Goal: Information Seeking & Learning: Check status

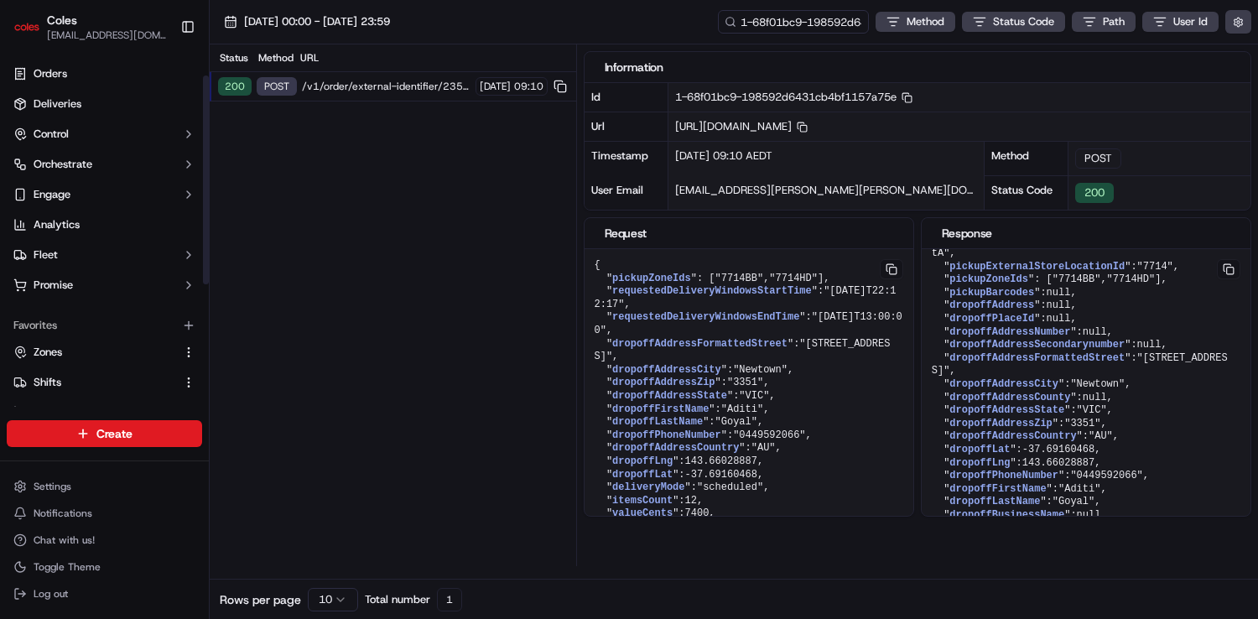
scroll to position [244, 0]
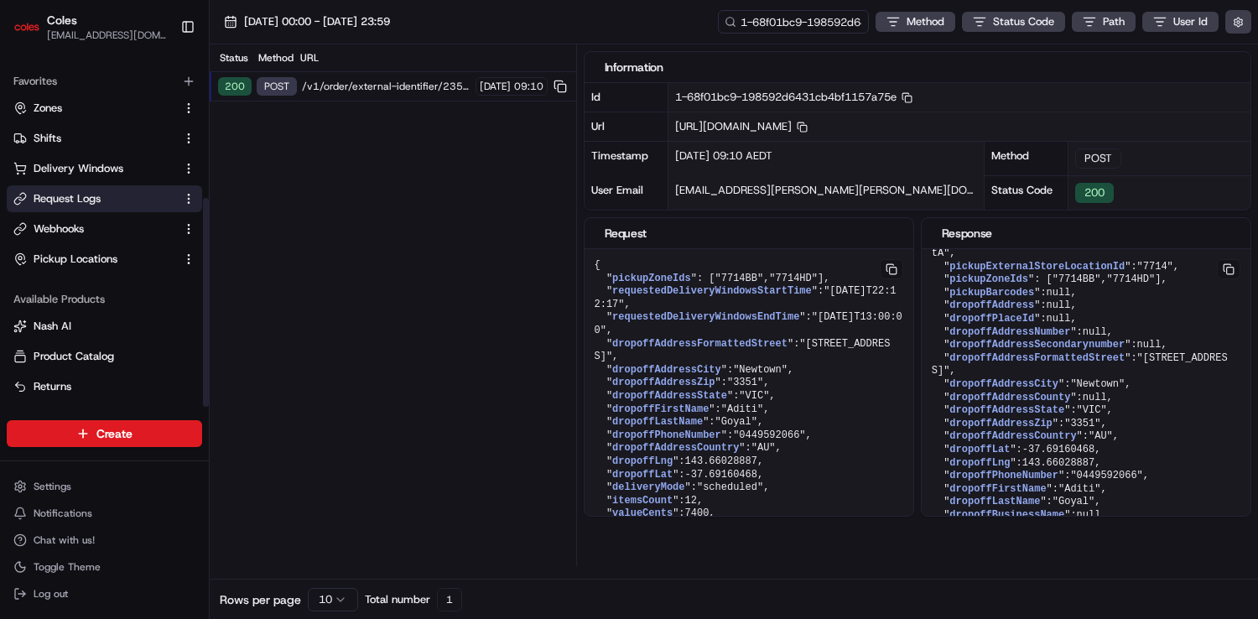
click at [85, 212] on ul "Zones Shifts Delivery Windows Request Logs Webhooks Pickup Locations" at bounding box center [104, 184] width 195 height 178
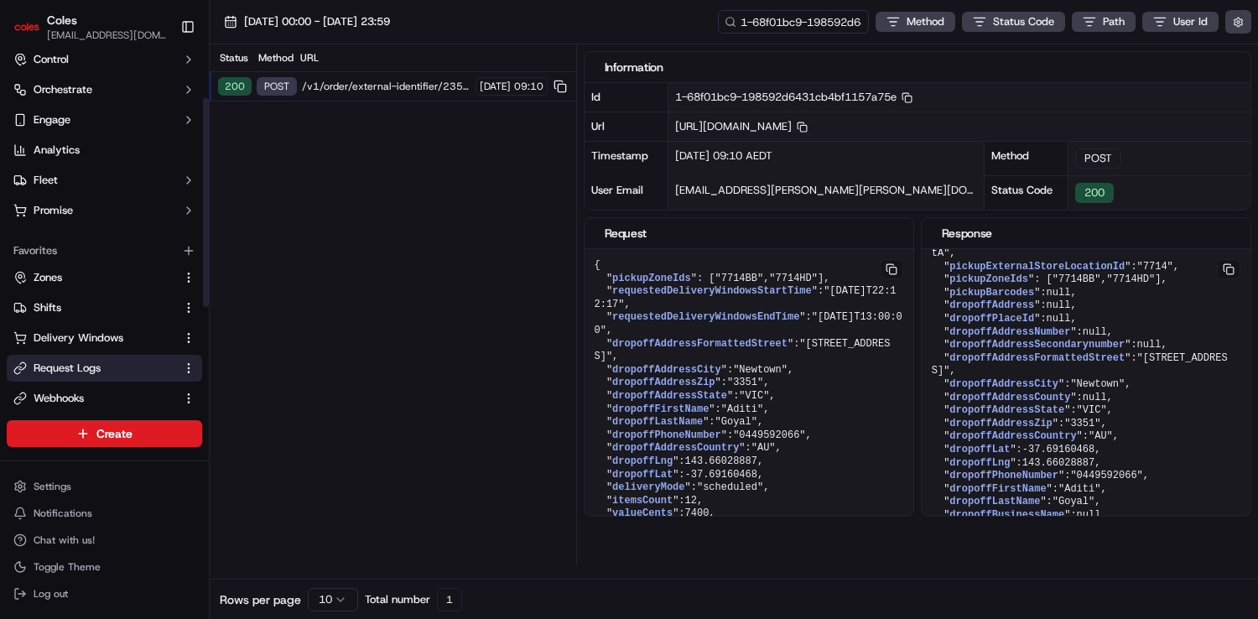
scroll to position [0, 0]
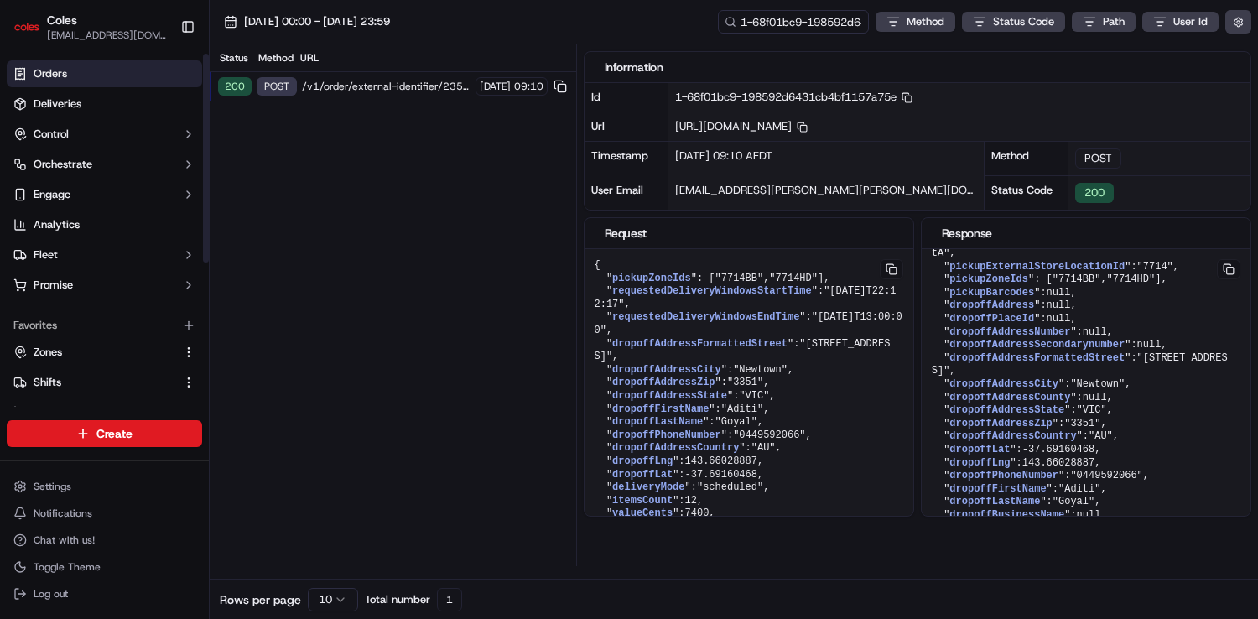
click at [85, 68] on link "Orders" at bounding box center [104, 73] width 195 height 27
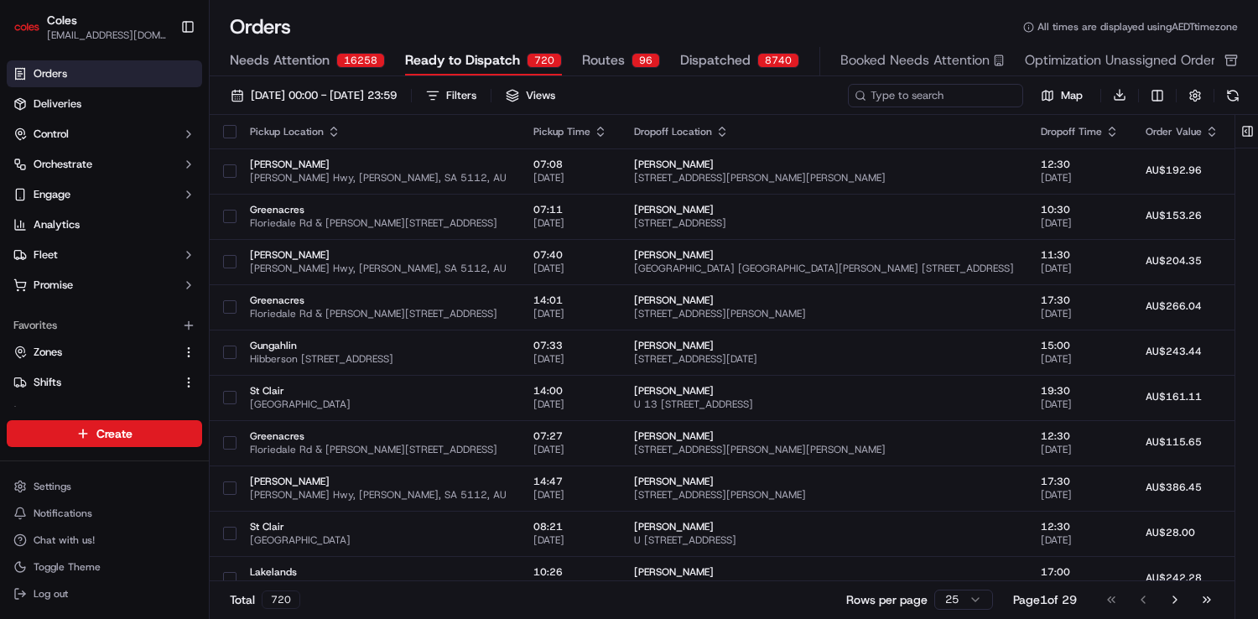
click at [962, 100] on input at bounding box center [935, 95] width 175 height 23
paste input "ord_YopPy9r7VrzBkQNyj7zUPY"
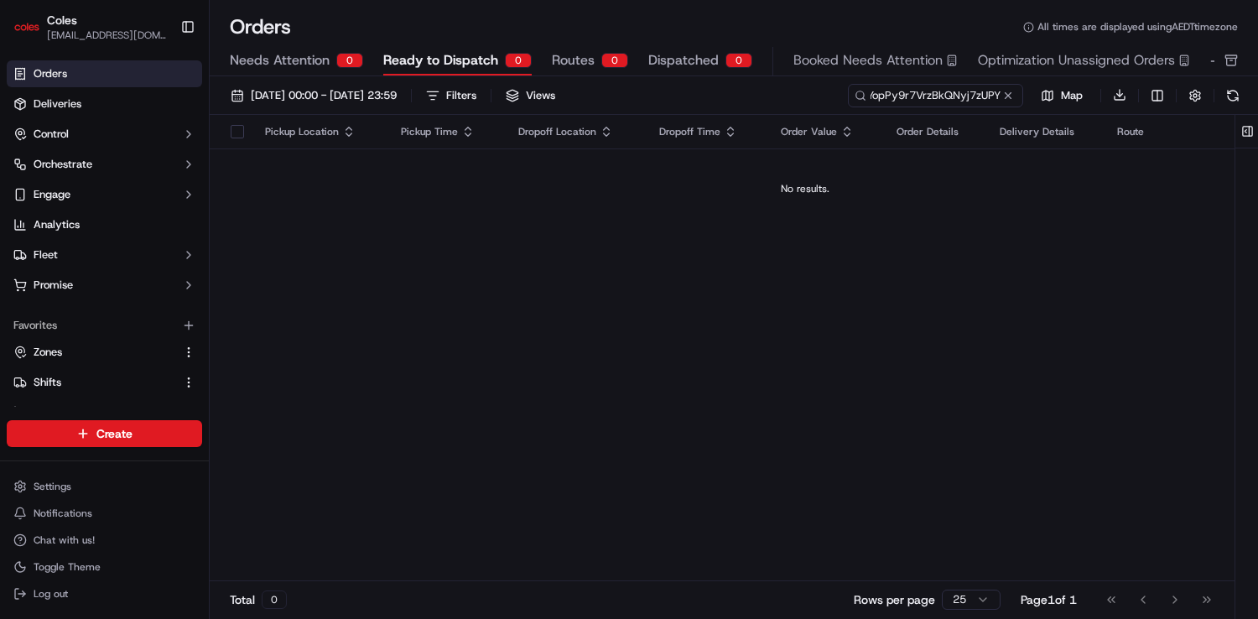
type input "ord_YopPy9r7VrzBkQNyj7zUPY"
click at [325, 91] on span "[DATE] 00:00 - [DATE] 23:59" at bounding box center [324, 95] width 146 height 15
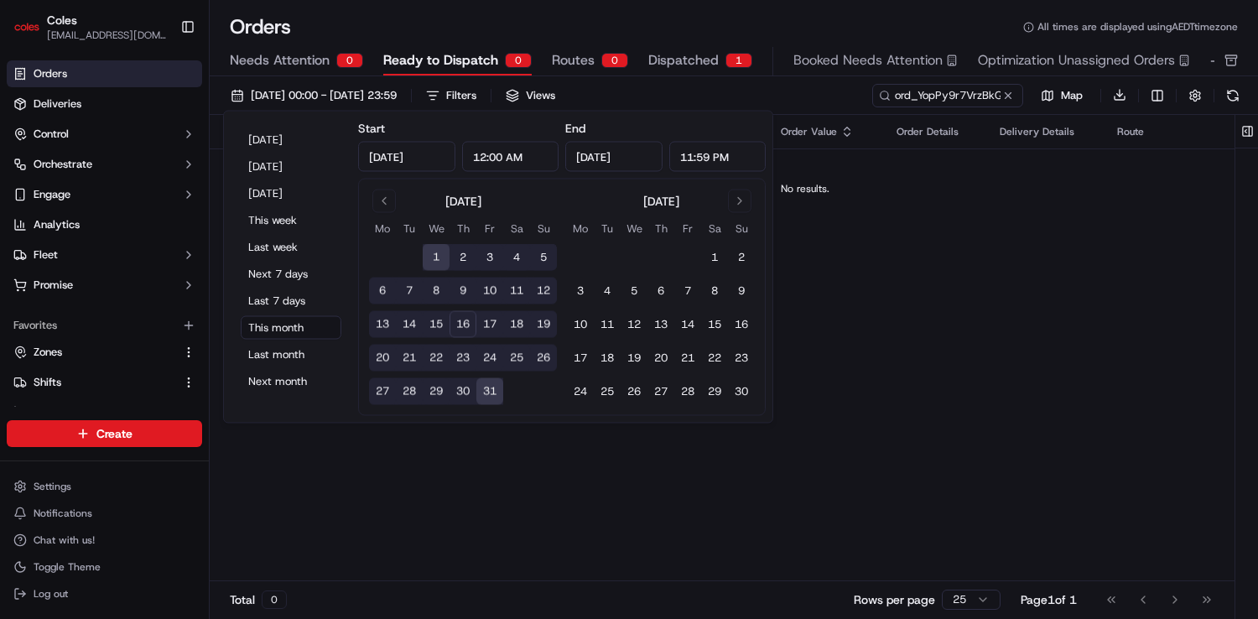
click at [437, 261] on button "1" at bounding box center [436, 257] width 27 height 27
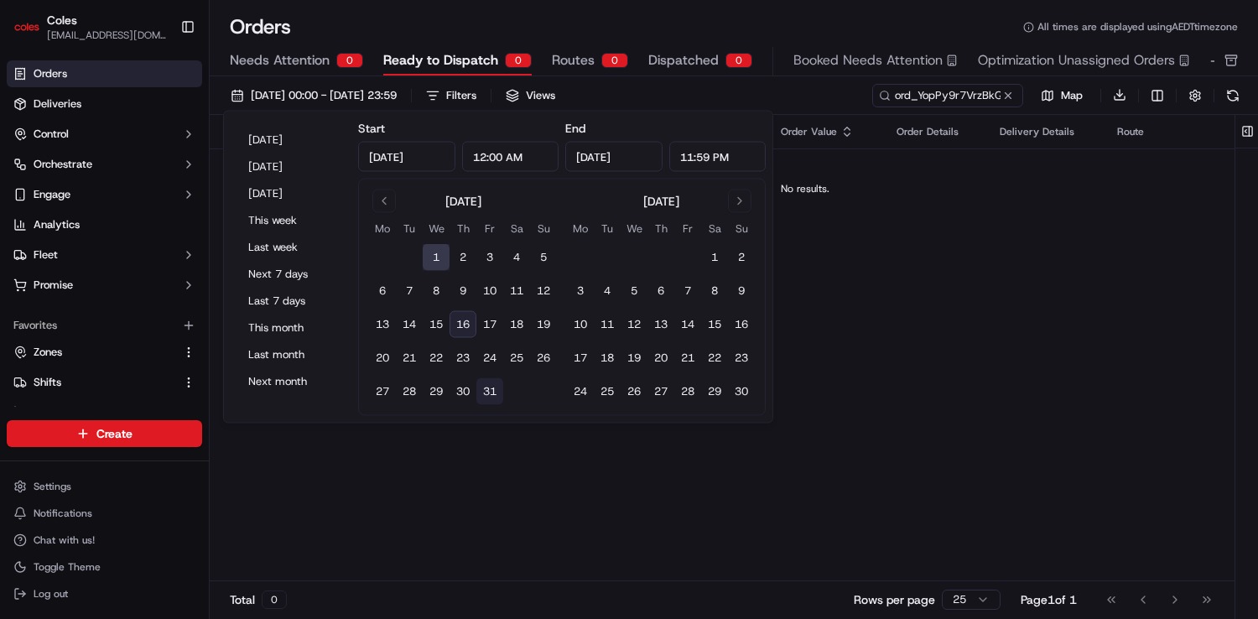
click at [491, 392] on button "31" at bounding box center [489, 391] width 27 height 27
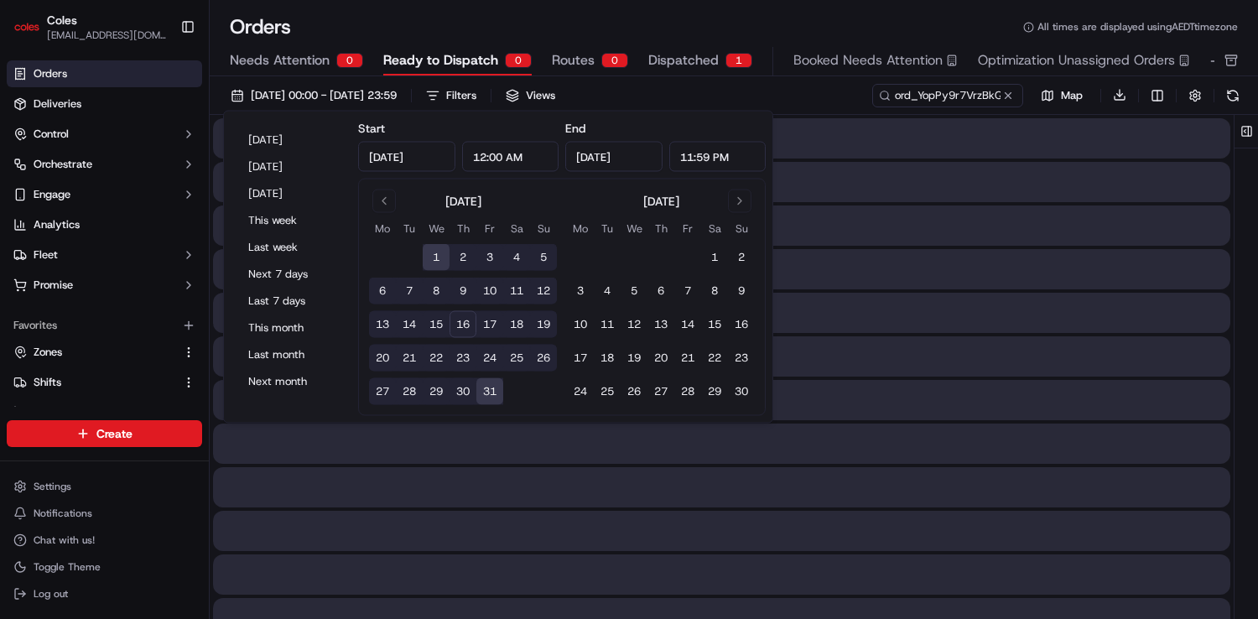
type input "[DATE]"
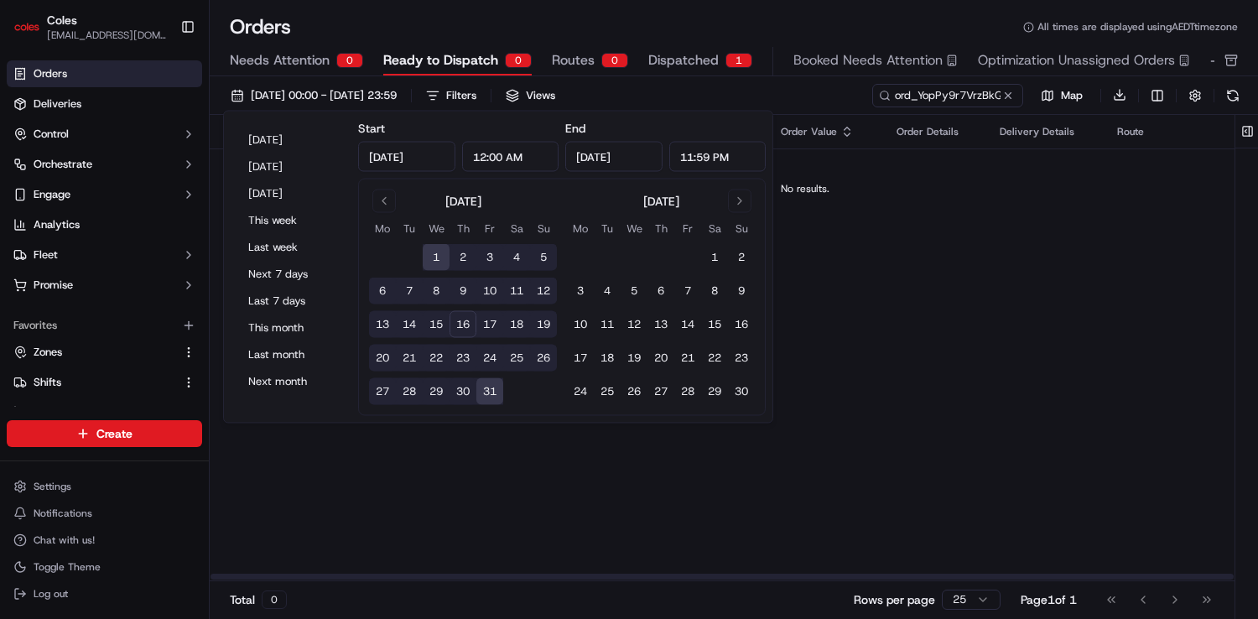
click at [1042, 392] on div "Pickup Location Pickup Time Dropoff Location Dropoff Time Order Value Order Det…" at bounding box center [722, 347] width 1024 height 465
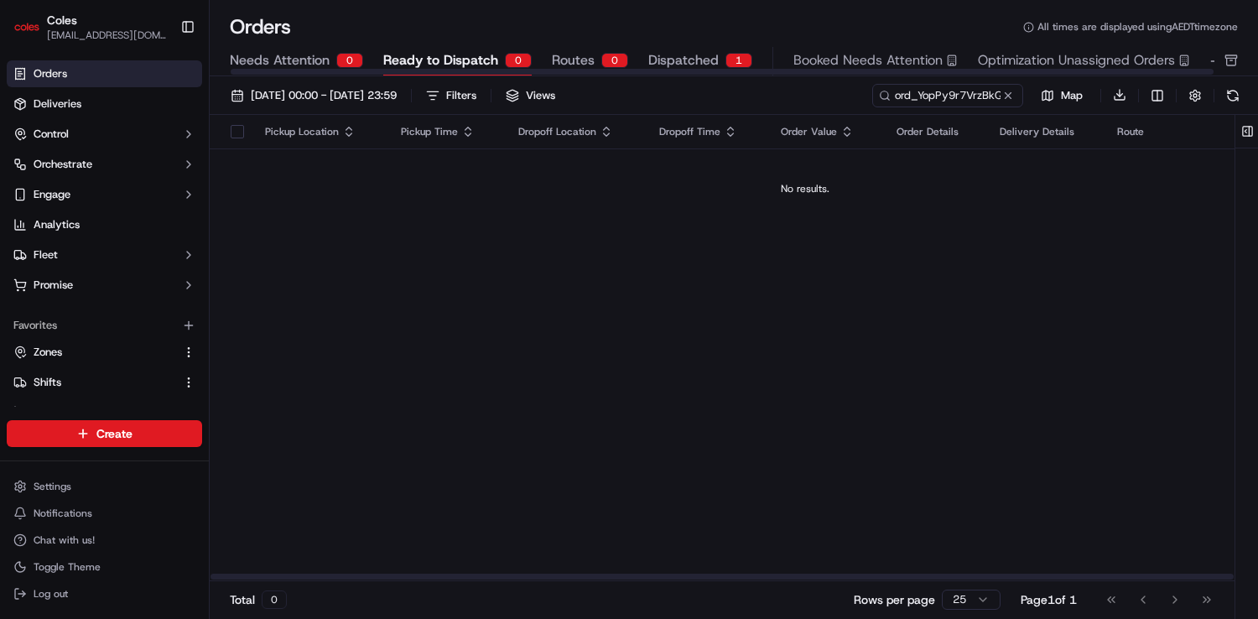
click at [725, 59] on div "1" at bounding box center [738, 60] width 27 height 15
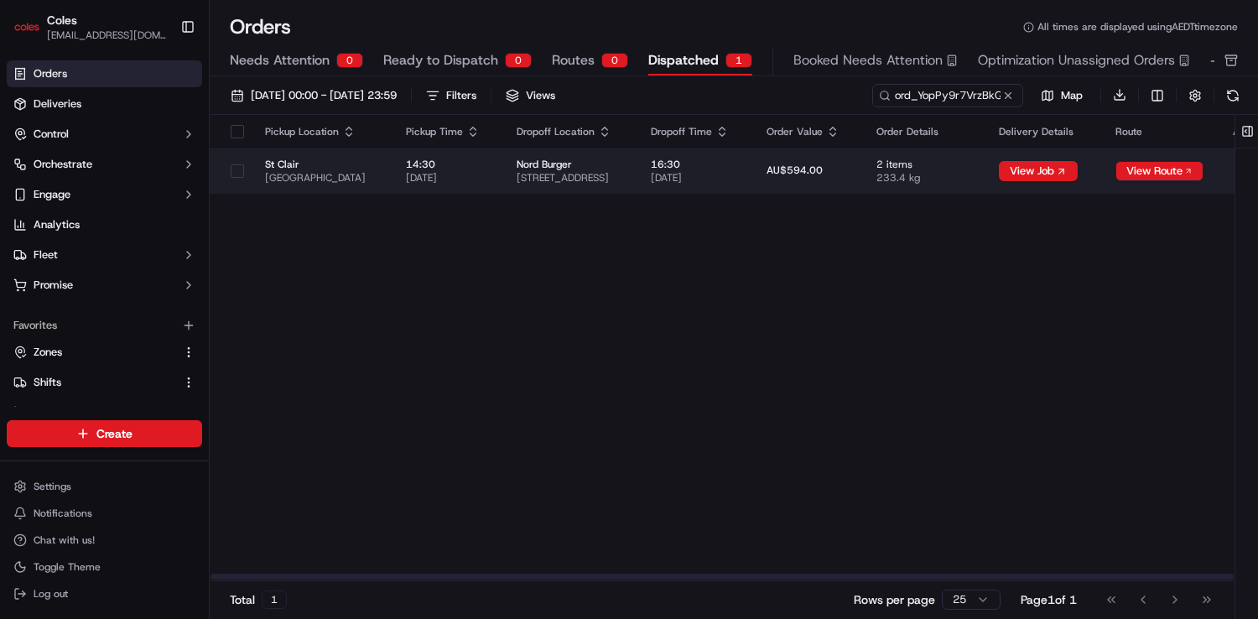
click at [624, 171] on span "[STREET_ADDRESS]" at bounding box center [569, 177] width 107 height 13
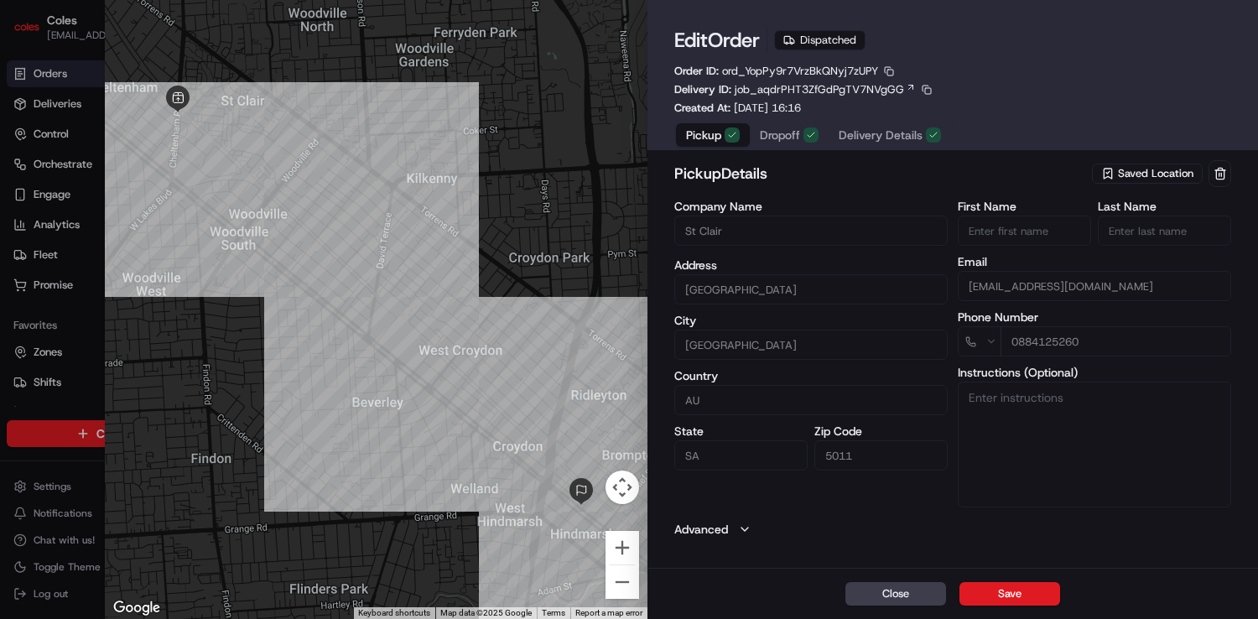
click at [766, 74] on span "ord_YopPy9r7VrzBkQNyj7zUPY" at bounding box center [800, 71] width 156 height 14
copy span "ord_YopPy9r7VrzBkQNyj7zUPY"
click at [748, 533] on icon "button" at bounding box center [744, 528] width 13 height 13
click at [876, 137] on span "Delivery Details" at bounding box center [880, 135] width 84 height 17
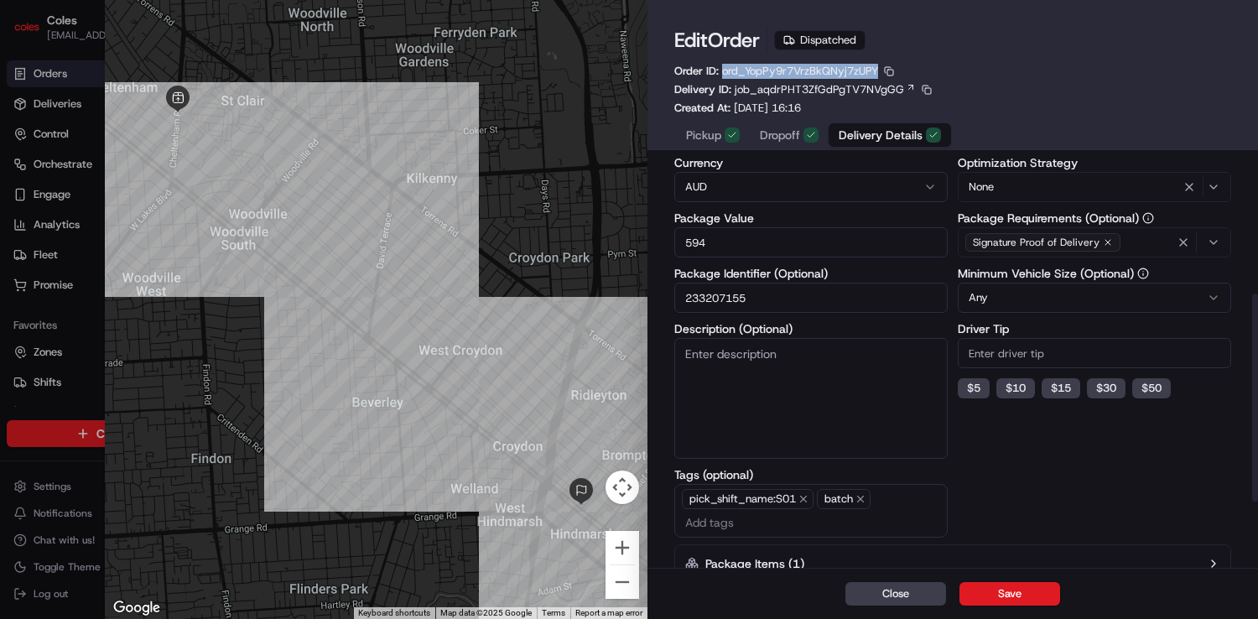
scroll to position [317, 0]
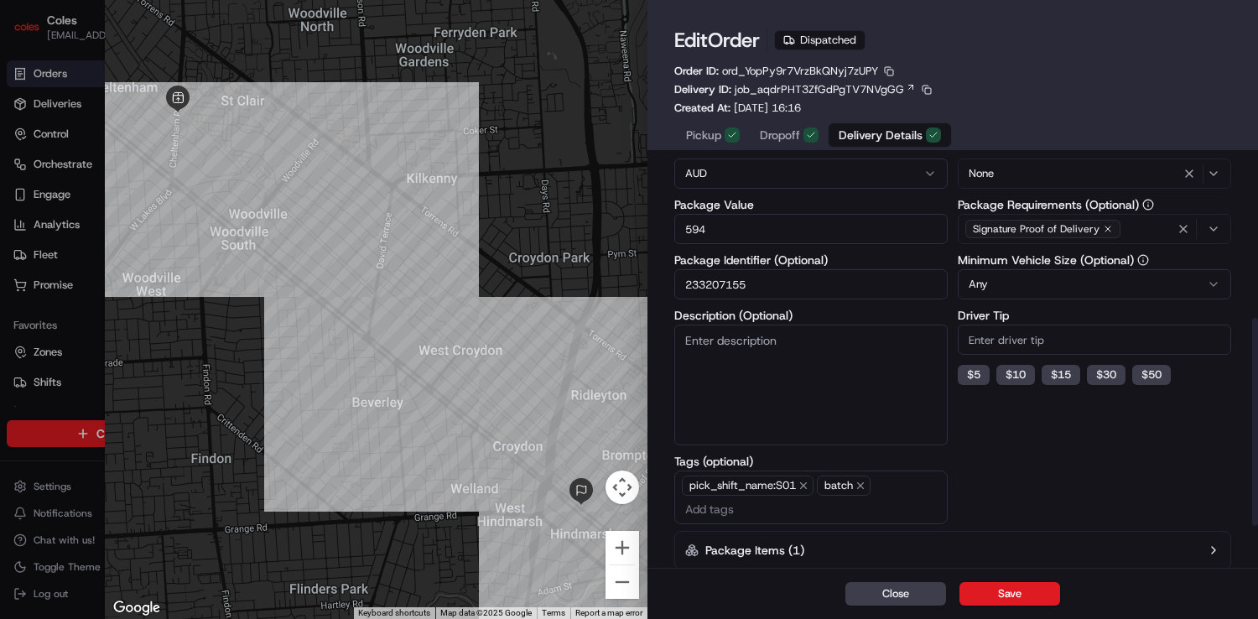
click at [736, 293] on input "233207155" at bounding box center [810, 284] width 273 height 30
